Goal: Information Seeking & Learning: Learn about a topic

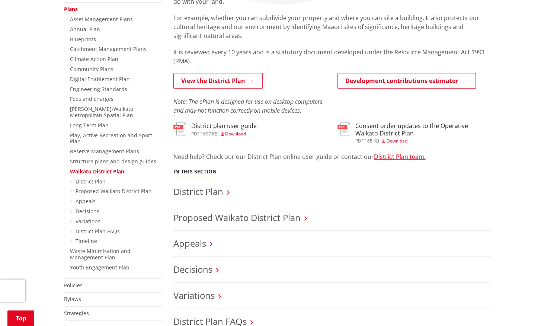
scroll to position [190, 0]
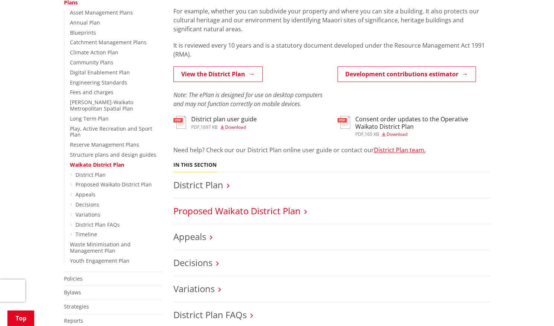
click at [260, 210] on link "Proposed Waikato District Plan" at bounding box center [237, 211] width 127 height 12
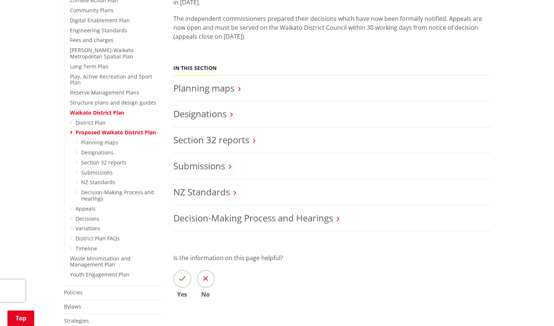
scroll to position [103, 0]
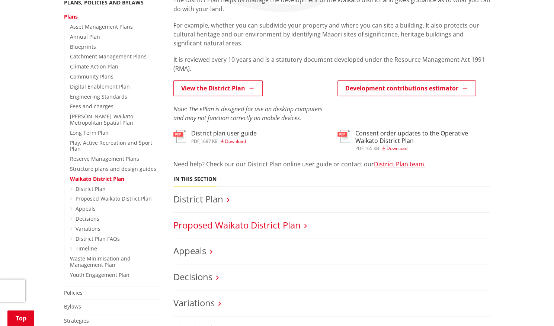
scroll to position [177, 0]
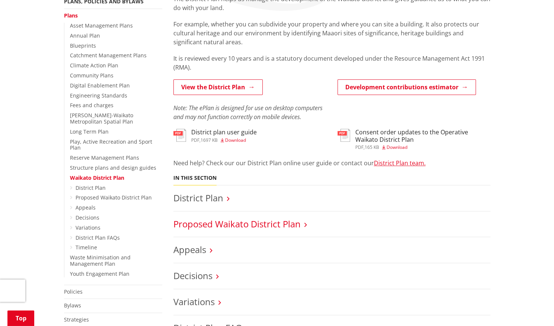
click at [225, 228] on link "Proposed Waikato District Plan" at bounding box center [237, 224] width 127 height 12
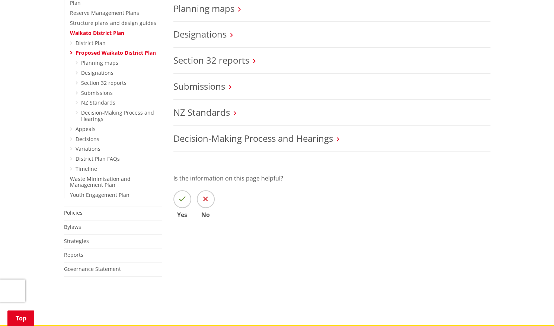
scroll to position [291, 0]
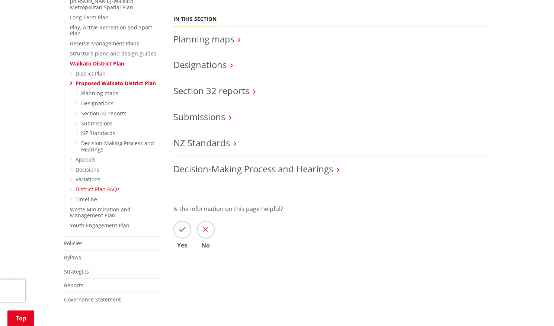
click at [106, 186] on link "District Plan FAQs" at bounding box center [98, 189] width 44 height 7
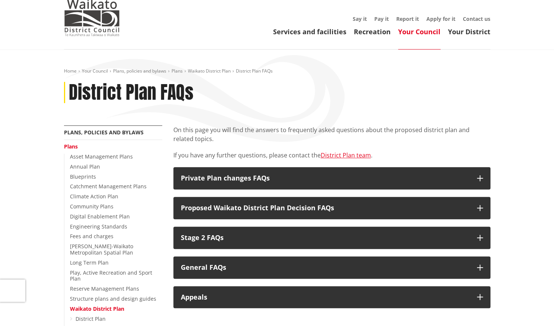
scroll to position [104, 0]
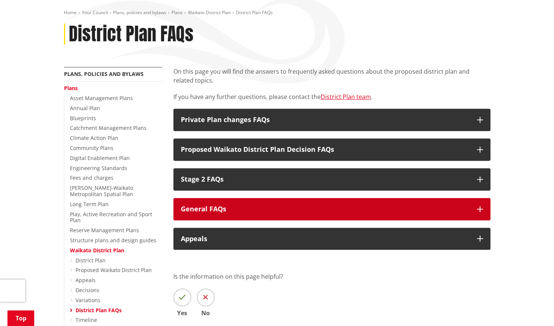
click at [235, 211] on h3 "General FAQs" at bounding box center [325, 209] width 289 height 7
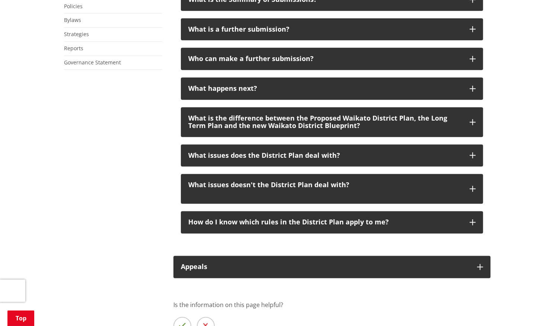
scroll to position [532, 0]
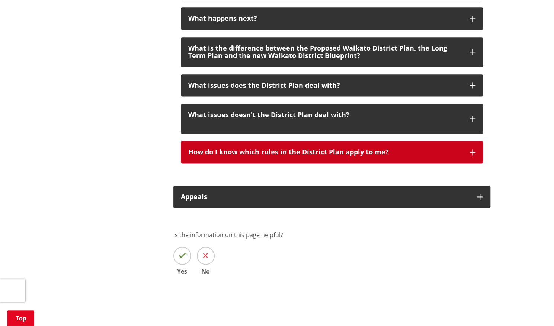
click at [287, 152] on h3 "How do I know which rules in the District Plan apply to me?" at bounding box center [325, 152] width 274 height 7
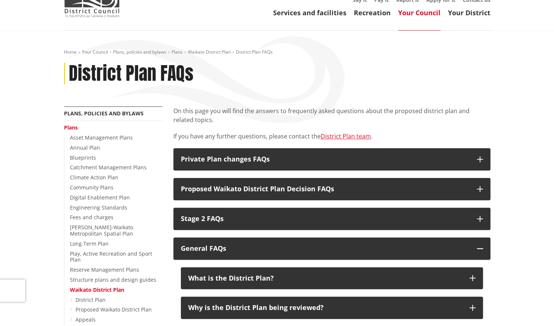
scroll to position [61, 0]
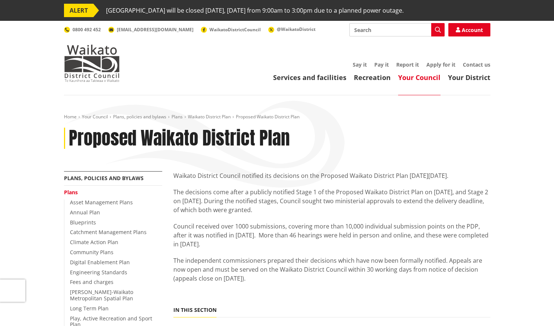
scroll to position [291, 0]
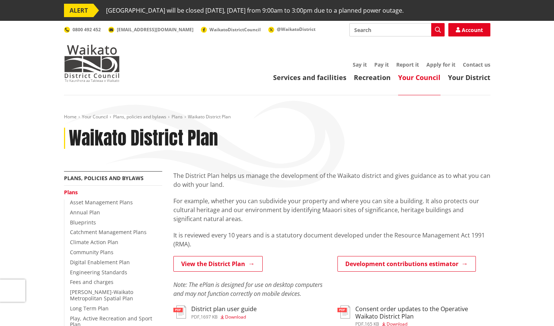
scroll to position [177, 0]
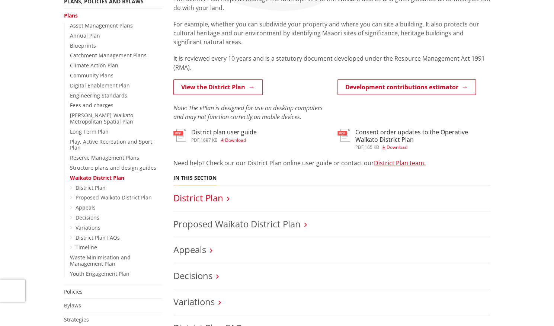
click at [192, 193] on link "District Plan" at bounding box center [199, 198] width 50 height 12
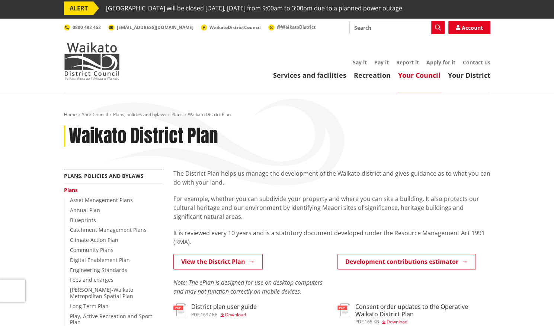
scroll to position [0, 0]
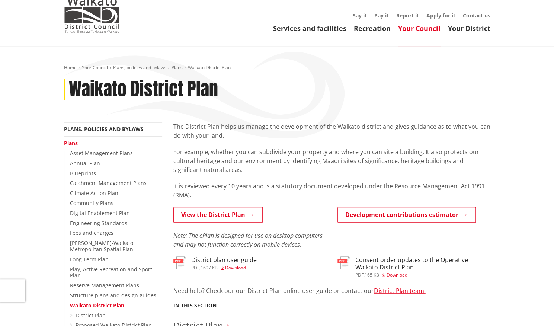
scroll to position [52, 0]
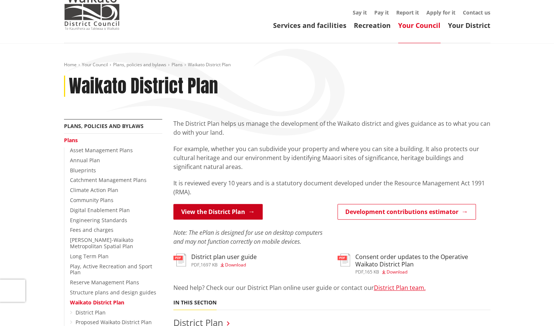
click at [223, 204] on link "View the District Plan" at bounding box center [218, 212] width 89 height 16
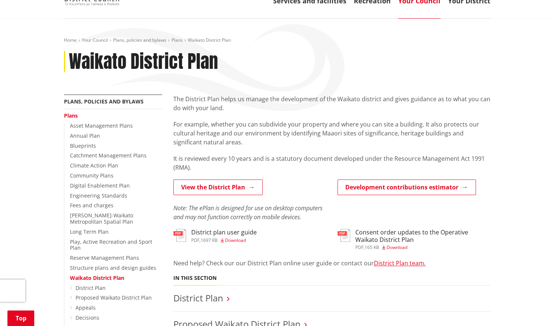
scroll to position [131, 0]
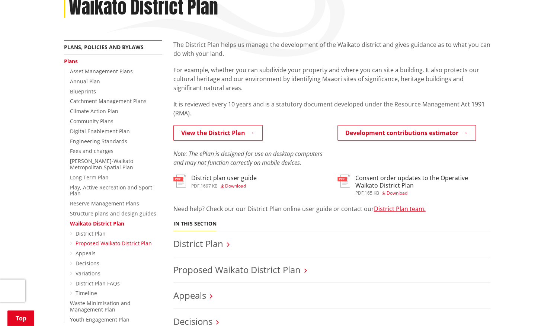
click at [120, 240] on link "Proposed Waikato District Plan" at bounding box center [114, 243] width 76 height 7
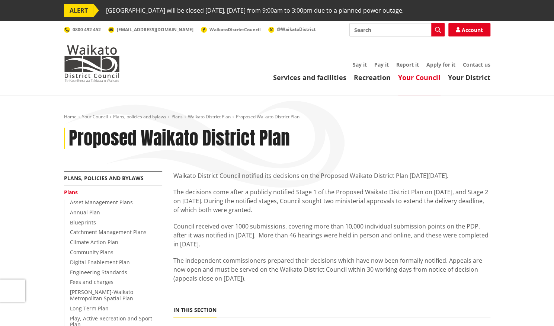
scroll to position [199, 0]
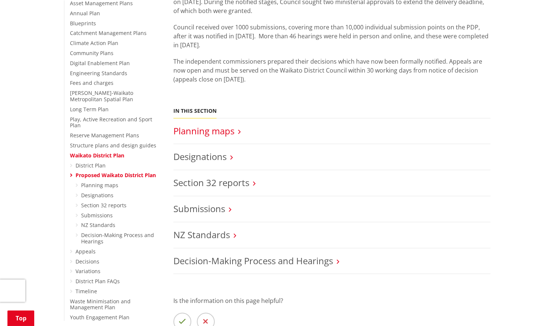
click at [218, 134] on link "Planning maps" at bounding box center [204, 131] width 61 height 12
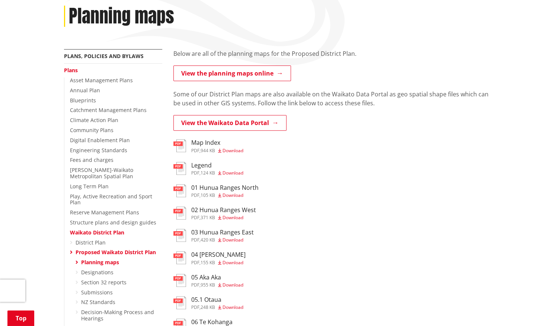
scroll to position [123, 0]
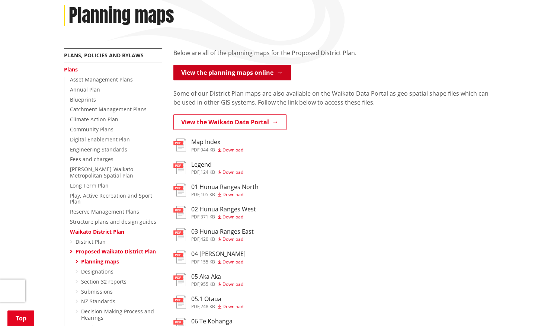
click at [257, 79] on link "View the planning maps online" at bounding box center [233, 73] width 118 height 16
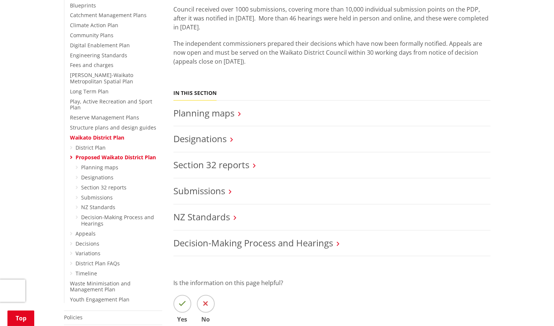
scroll to position [257, 0]
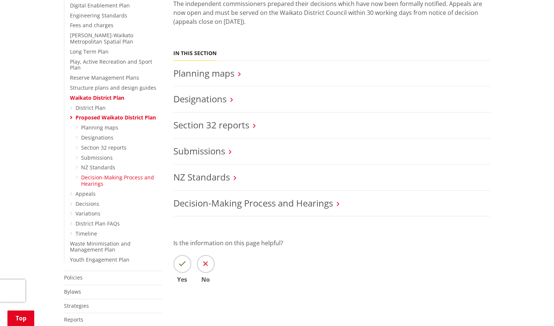
click at [89, 174] on link "Decision-Making Process and Hearings" at bounding box center [117, 180] width 73 height 13
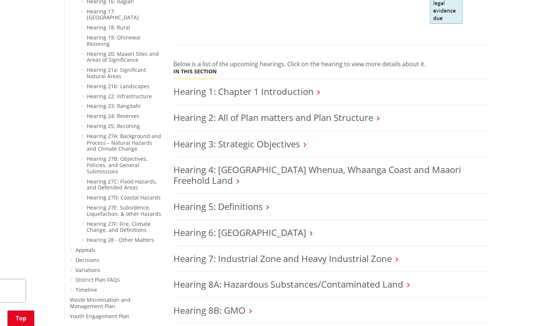
scroll to position [700, 0]
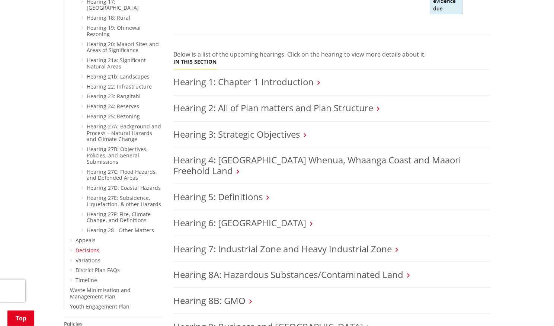
click at [93, 246] on link "Decisions" at bounding box center [88, 249] width 24 height 7
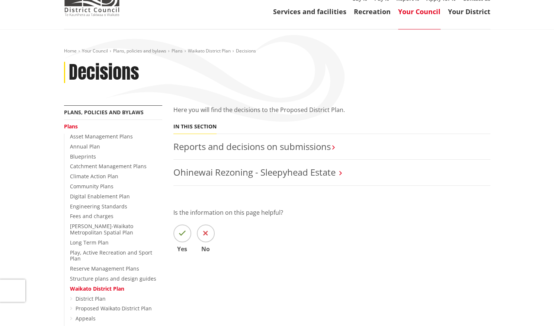
scroll to position [69, 0]
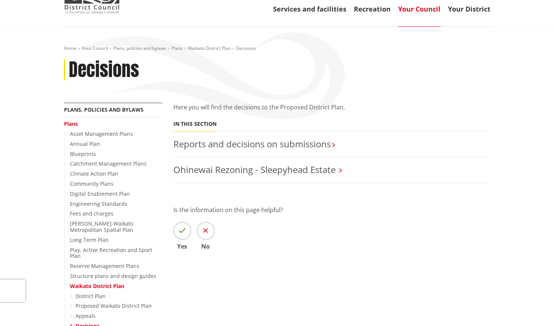
click at [72, 120] on link "Plans" at bounding box center [71, 123] width 14 height 7
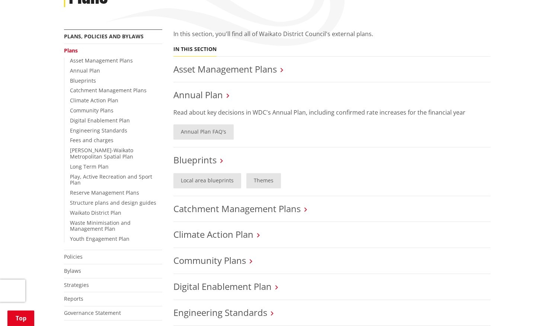
scroll to position [142, 0]
click at [108, 209] on link "Waikato District Plan" at bounding box center [95, 212] width 51 height 7
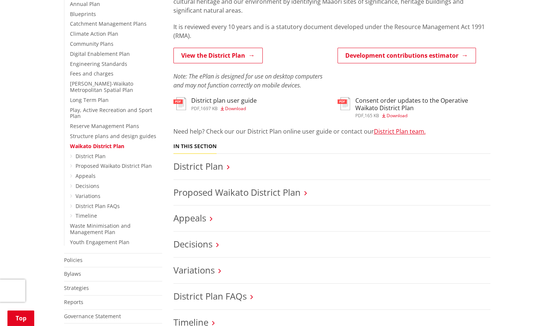
scroll to position [211, 0]
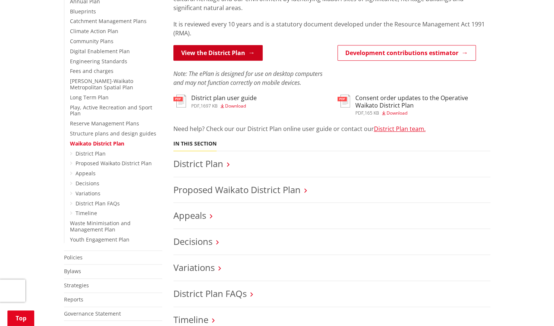
click at [231, 59] on link "View the District Plan" at bounding box center [218, 53] width 89 height 16
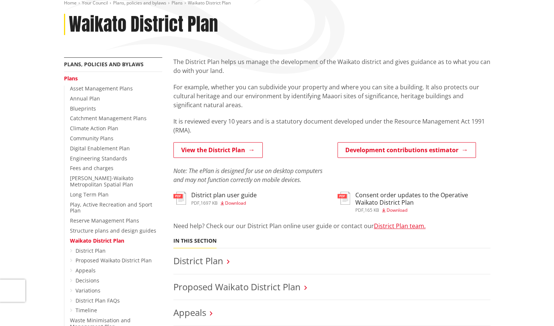
scroll to position [131, 0]
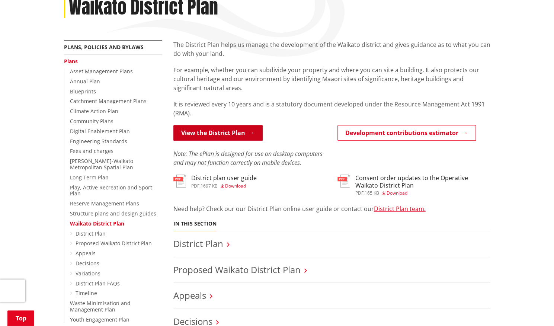
click at [229, 135] on link "View the District Plan" at bounding box center [218, 133] width 89 height 16
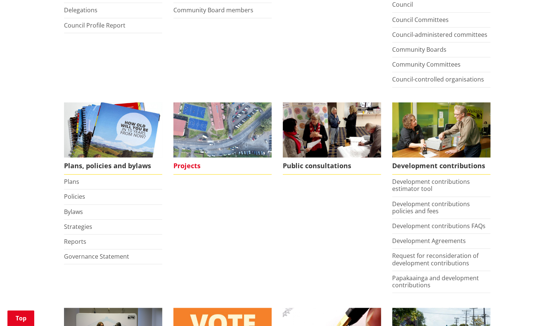
scroll to position [273, 0]
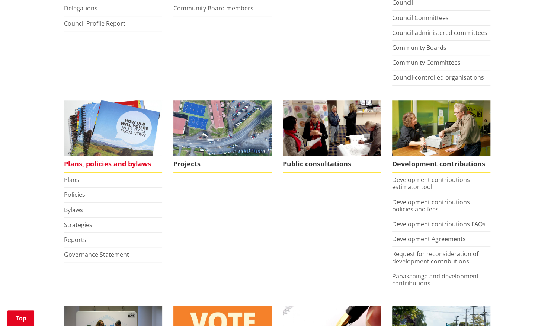
click at [139, 126] on img at bounding box center [113, 128] width 98 height 55
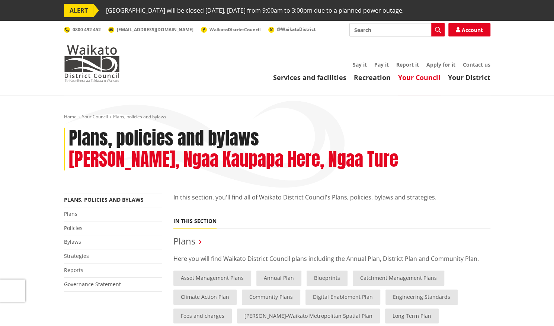
click at [73, 210] on li "Plans" at bounding box center [113, 214] width 98 height 14
click at [72, 212] on link "Plans" at bounding box center [70, 213] width 13 height 7
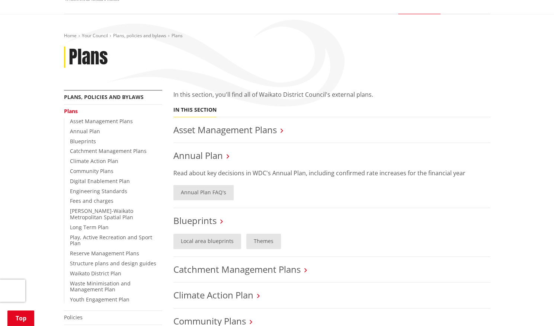
scroll to position [83, 0]
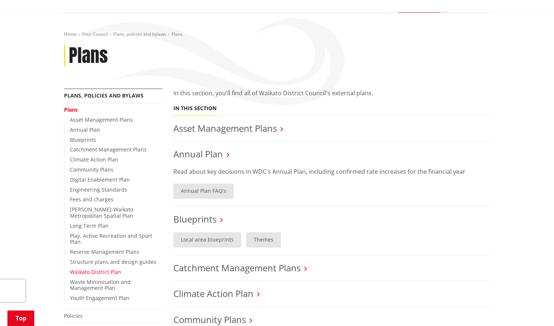
click at [103, 268] on link "Waikato District Plan" at bounding box center [95, 271] width 51 height 7
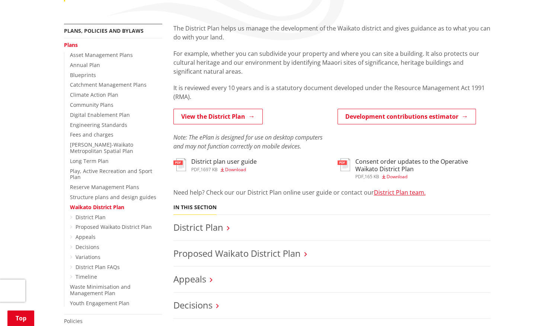
scroll to position [144, 0]
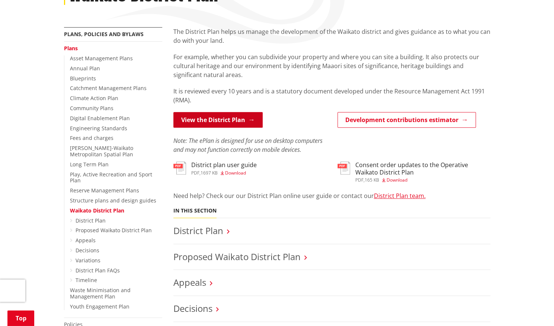
click at [254, 121] on link "View the District Plan" at bounding box center [218, 120] width 89 height 16
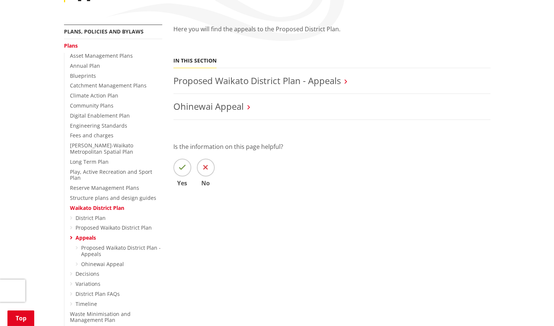
scroll to position [155, 0]
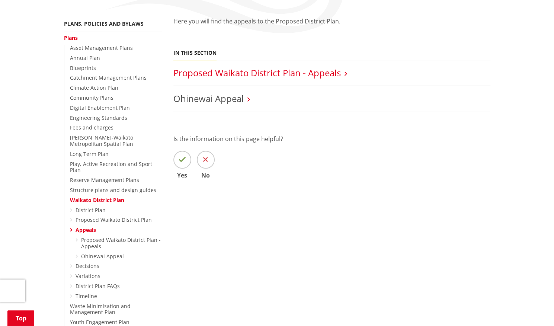
click at [278, 73] on link "Proposed Waikato District Plan - Appeals" at bounding box center [258, 73] width 168 height 12
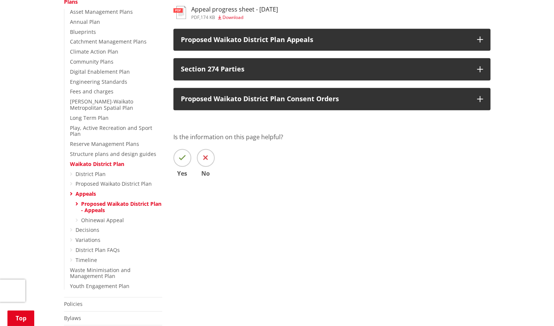
scroll to position [184, 0]
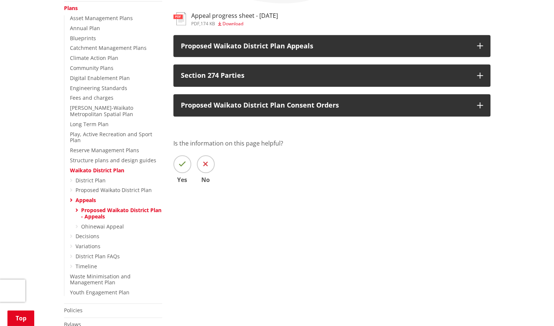
click at [230, 15] on h3 "Appeal progress sheet - [DATE]" at bounding box center [234, 15] width 87 height 7
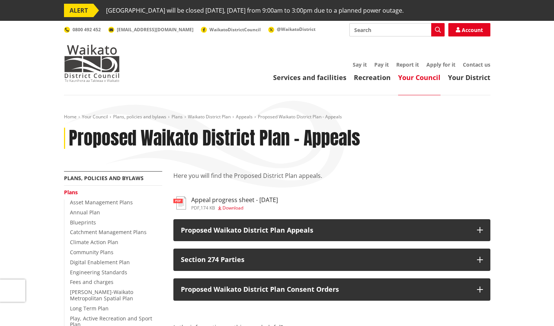
scroll to position [184, 0]
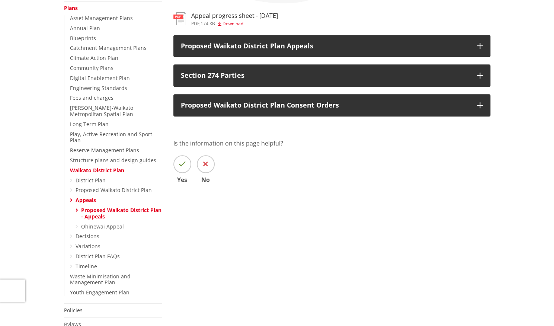
click at [98, 209] on link "Proposed Waikato District Plan - Appeals" at bounding box center [121, 213] width 80 height 13
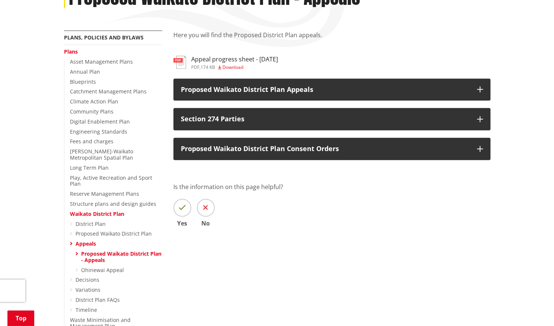
scroll to position [274, 0]
